Goal: Register for event/course

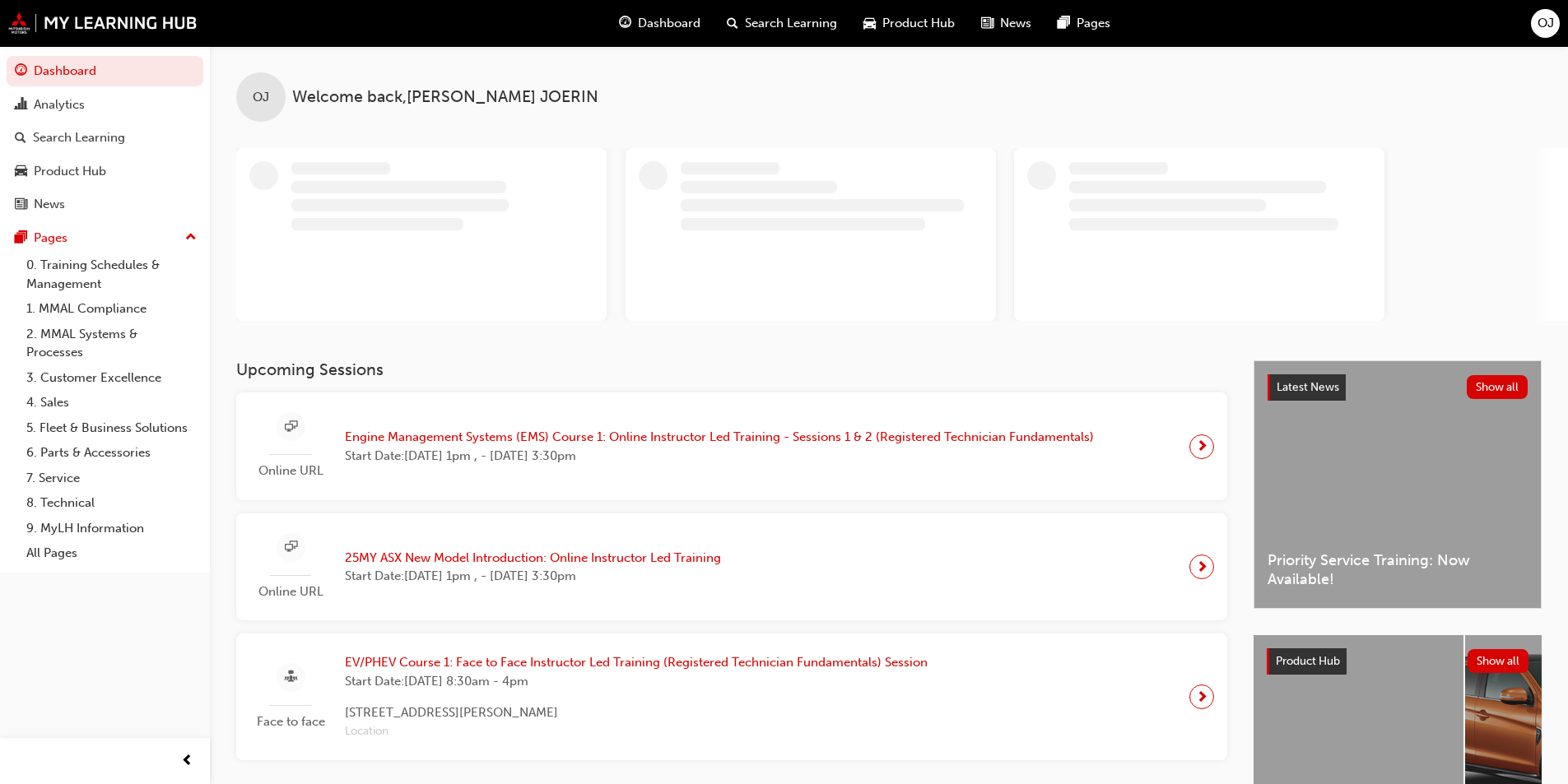
click at [390, 439] on span "Engine Management Systems (EMS) Course 1: Online Instructor Led Training - Sess…" at bounding box center [719, 437] width 749 height 19
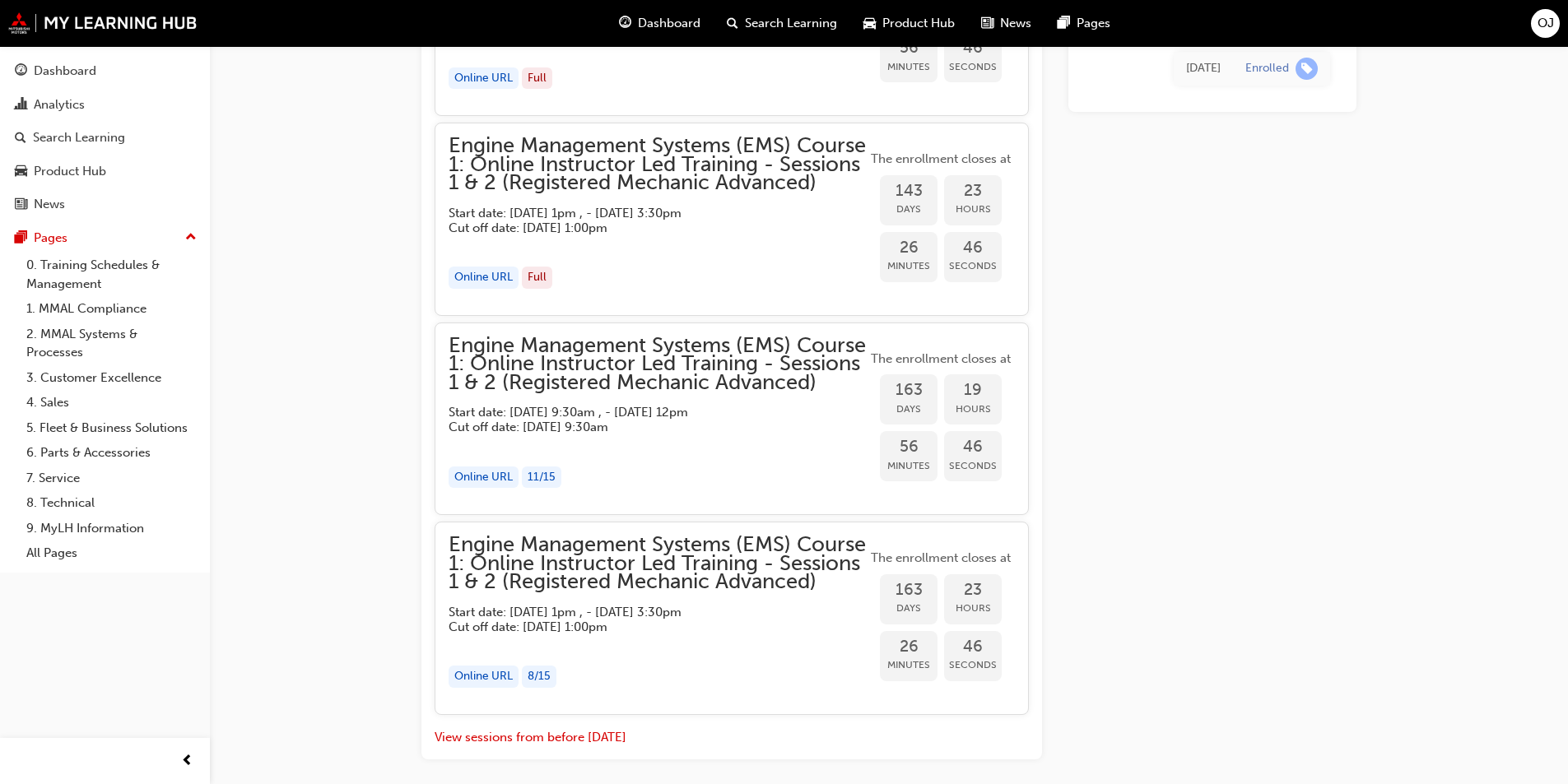
scroll to position [1850, 0]
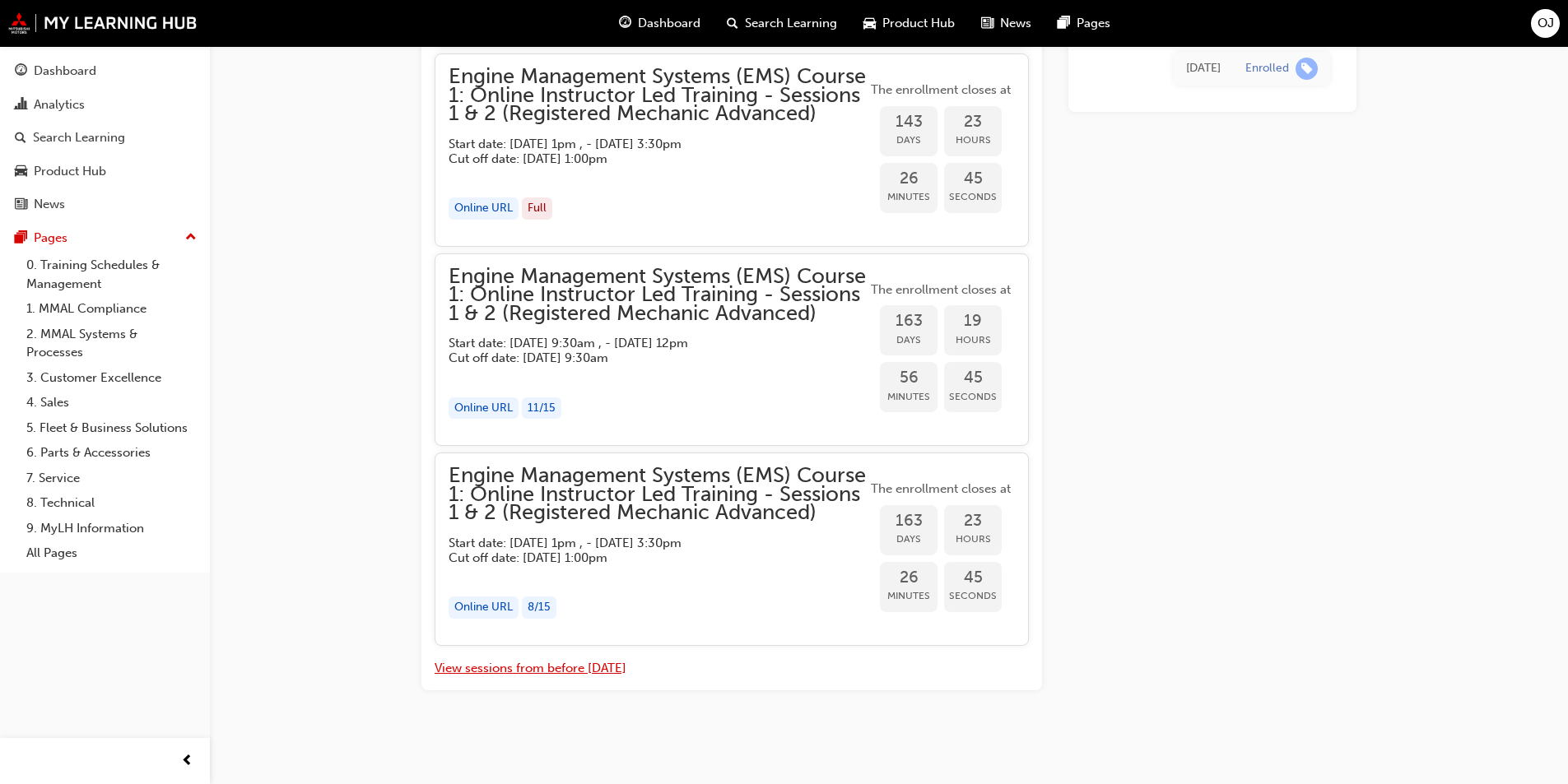
click at [513, 666] on button "View sessions from before [DATE]" at bounding box center [530, 668] width 192 height 19
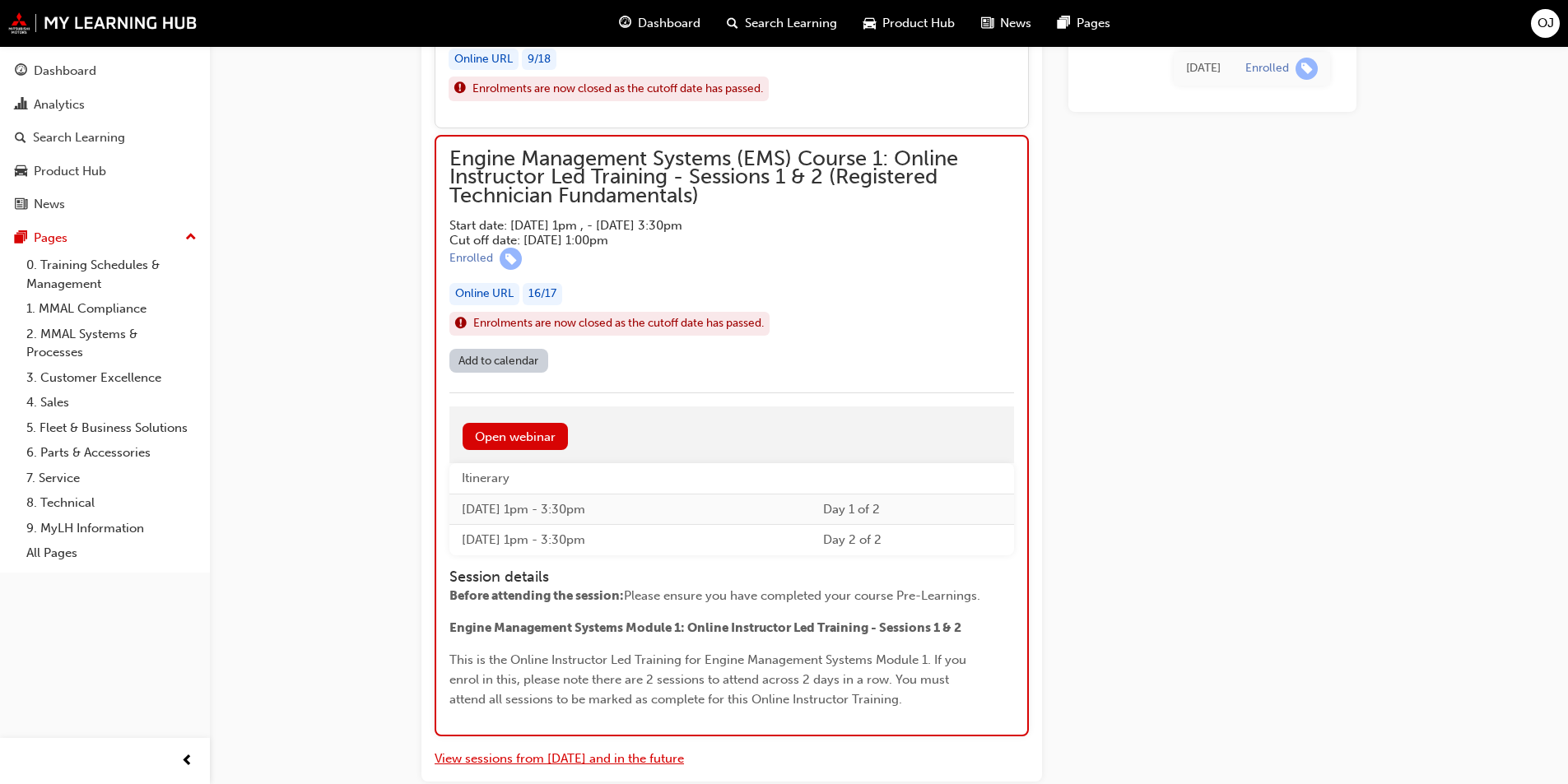
scroll to position [8656, 0]
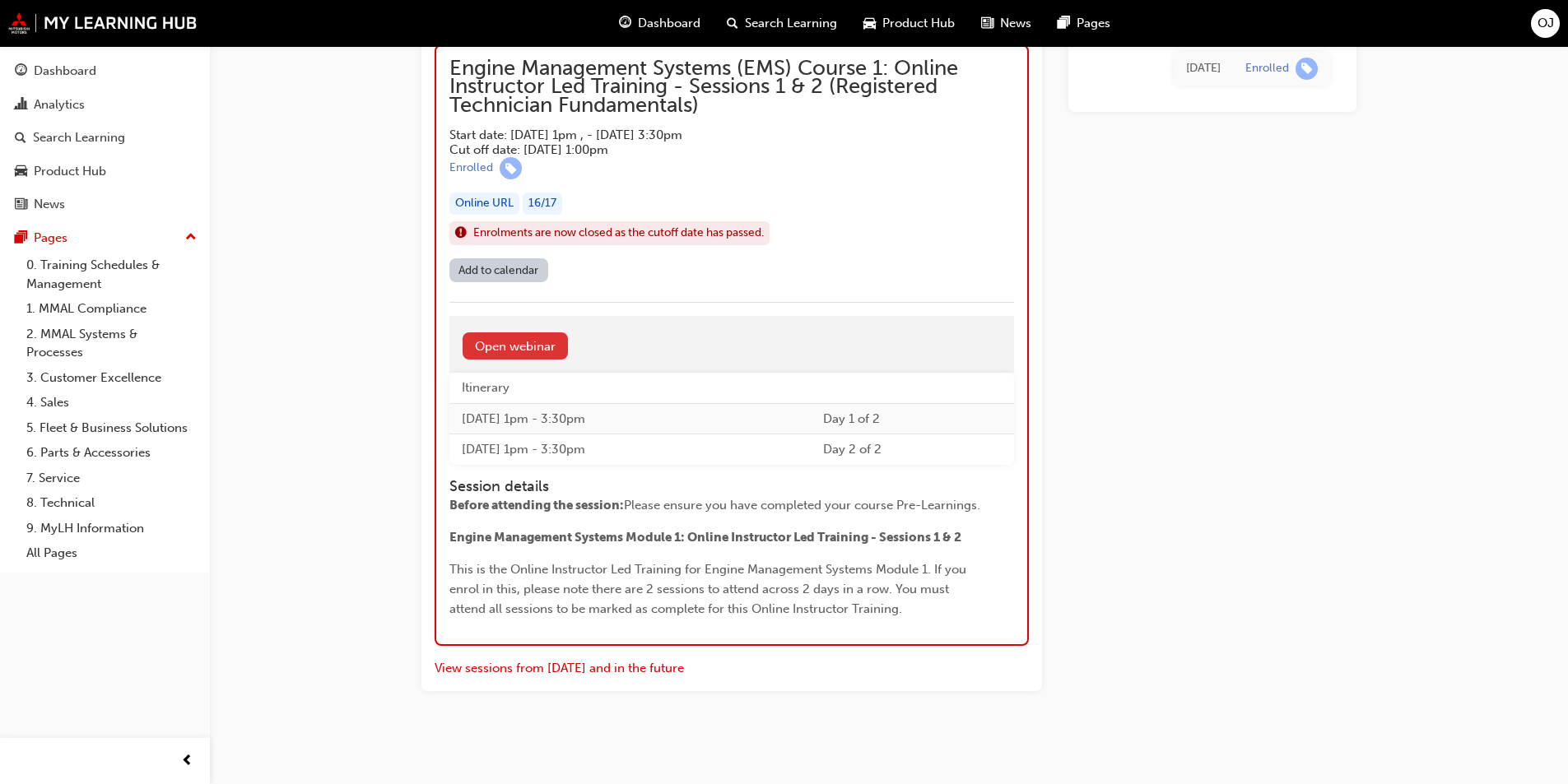
click at [522, 342] on link "Open webinar" at bounding box center [515, 346] width 106 height 27
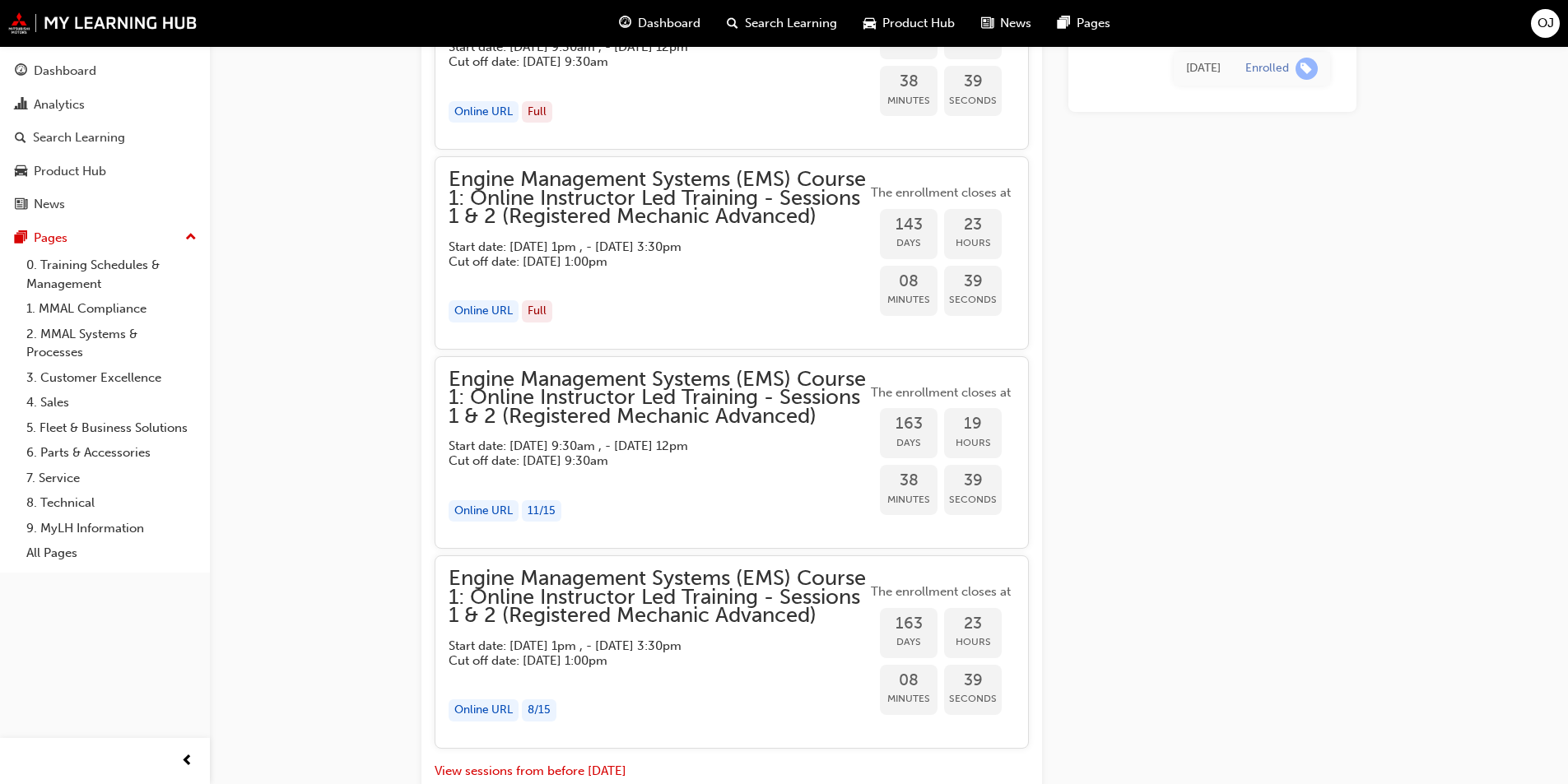
scroll to position [1850, 0]
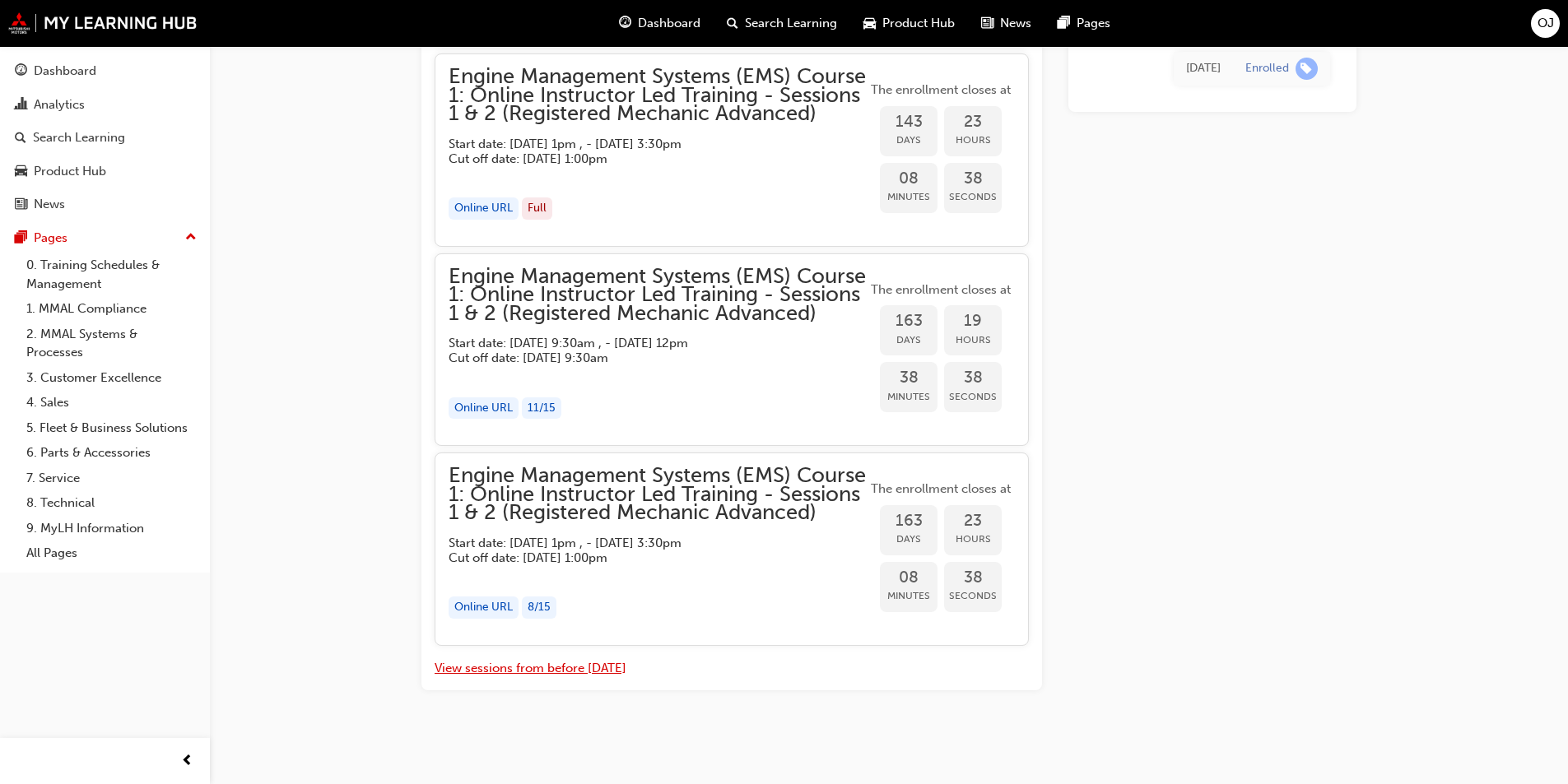
click at [583, 660] on button "View sessions from before [DATE]" at bounding box center [530, 668] width 192 height 19
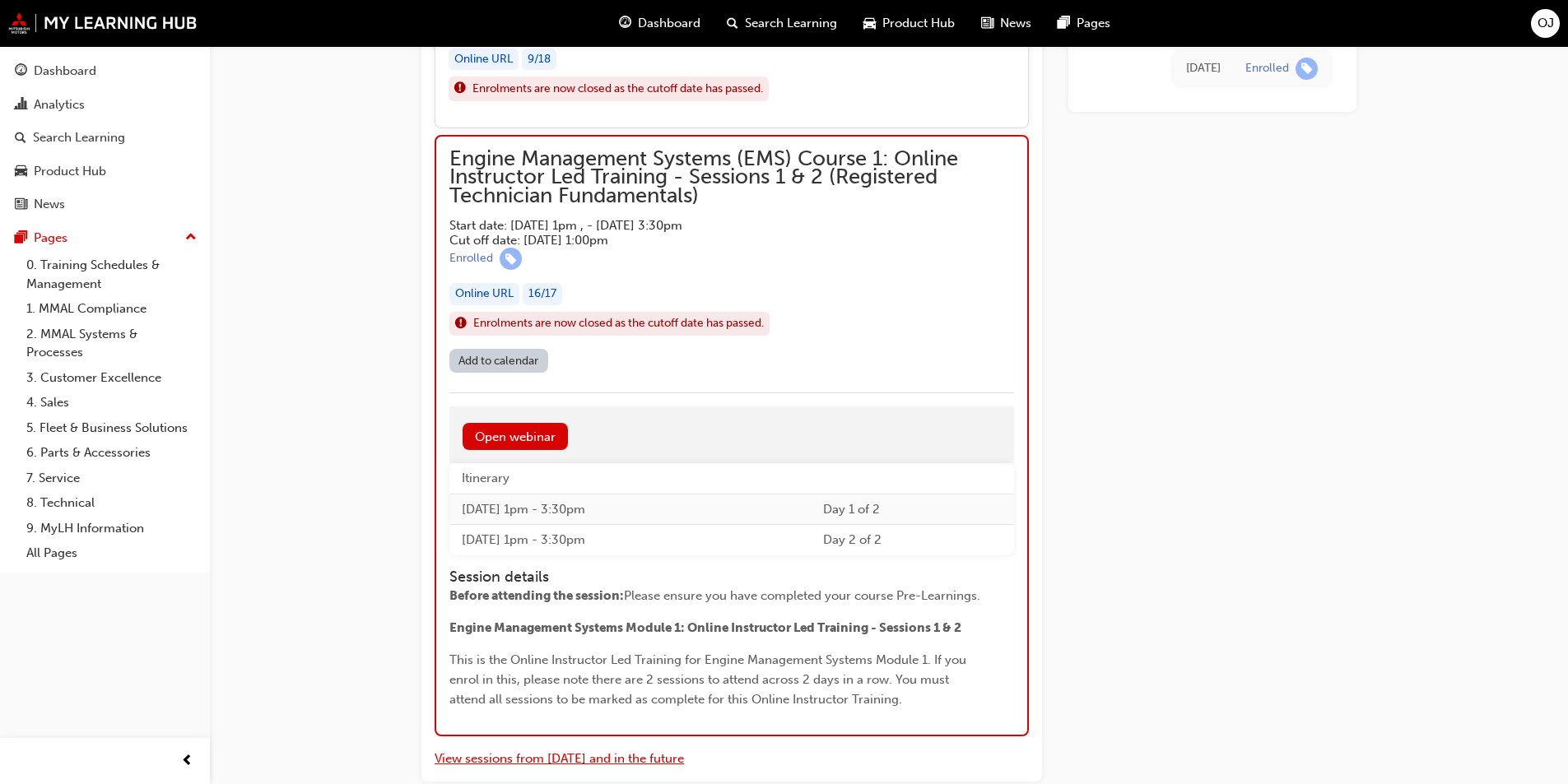
scroll to position [8656, 0]
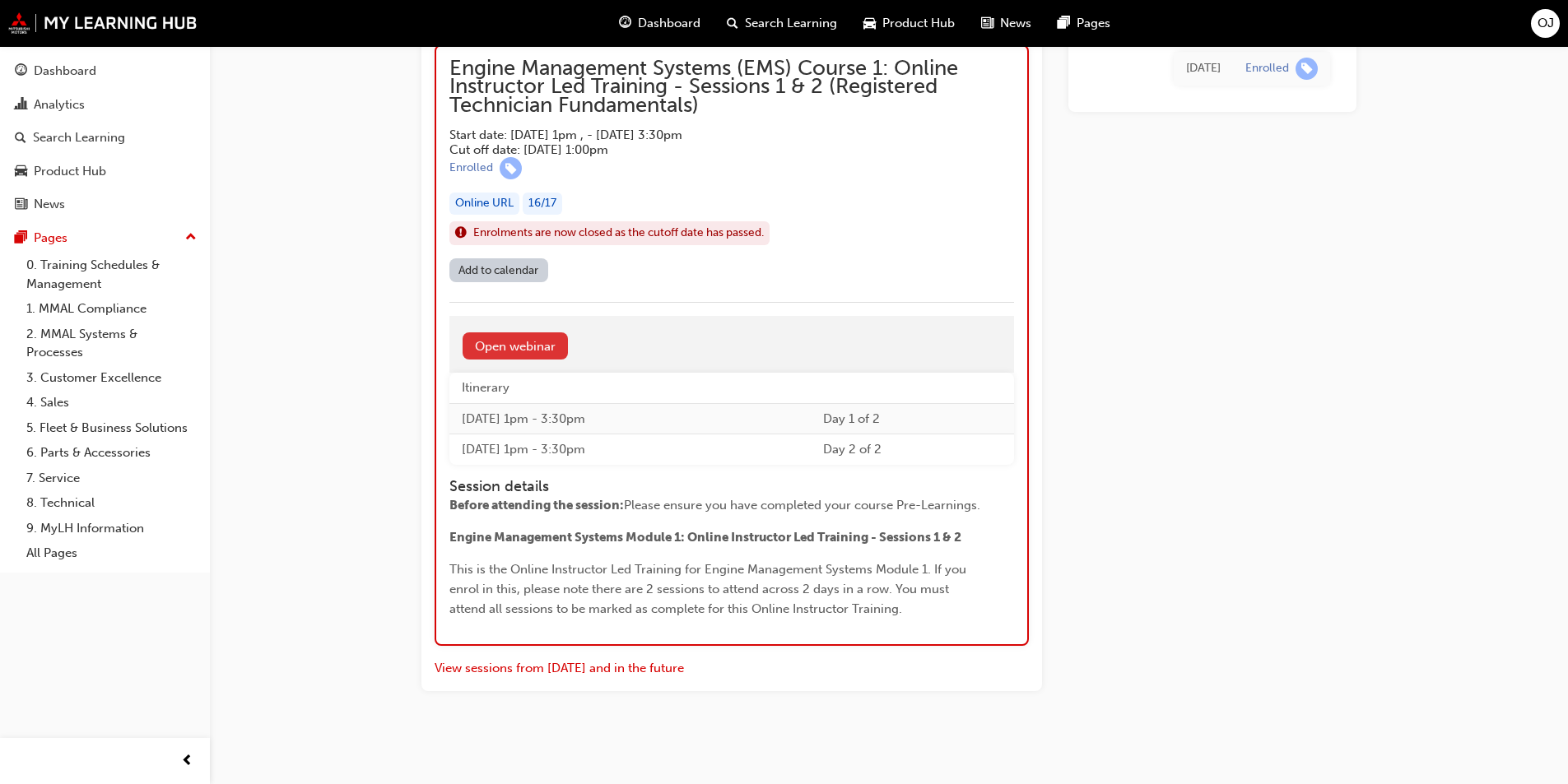
click at [535, 350] on link "Open webinar" at bounding box center [515, 346] width 106 height 27
